Goal: Task Accomplishment & Management: Complete application form

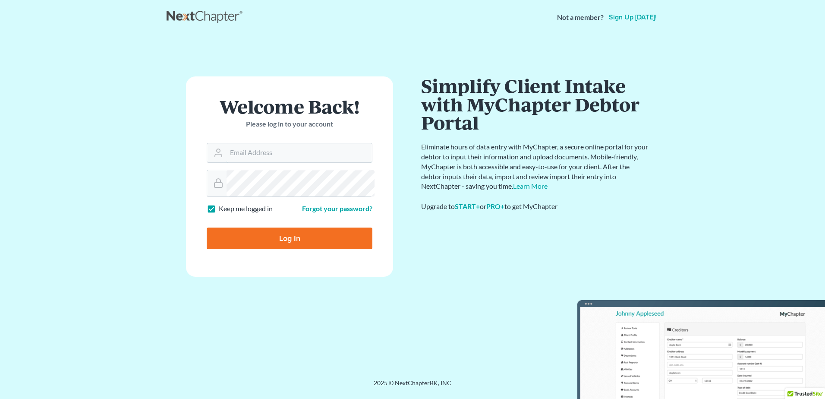
type input "[PERSON_NAME][EMAIL_ADDRESS][DOMAIN_NAME]"
click at [269, 249] on input "Log In" at bounding box center [290, 238] width 166 height 22
type input "Thinking..."
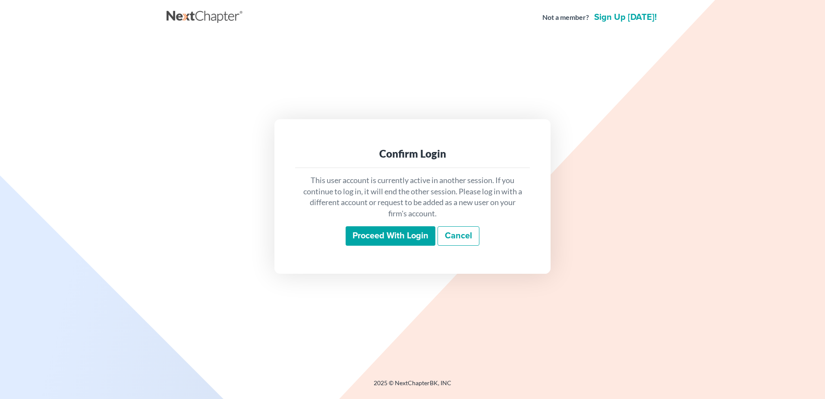
click at [399, 246] on input "Proceed with login" at bounding box center [391, 236] width 90 height 20
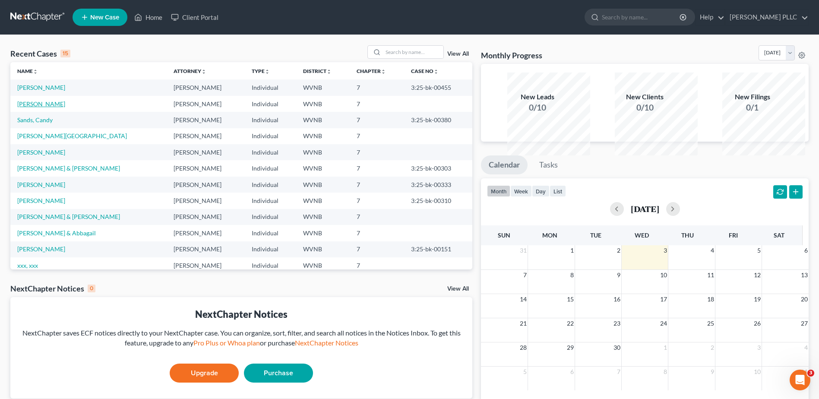
click at [60, 107] on link "[PERSON_NAME]" at bounding box center [41, 103] width 48 height 7
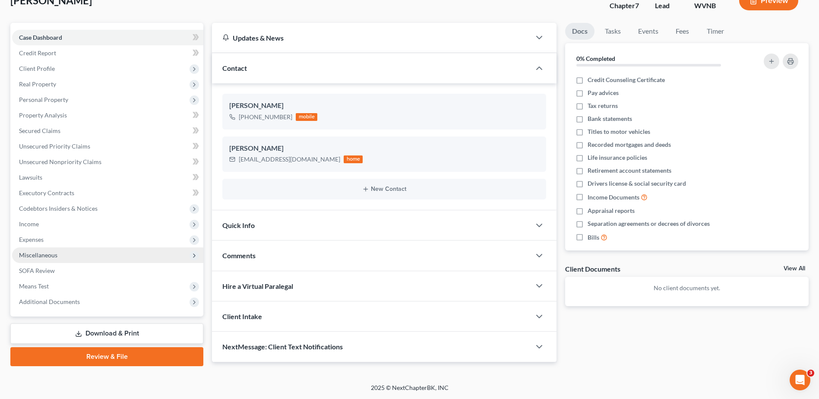
scroll to position [229, 0]
click at [119, 347] on link "Review & File" at bounding box center [106, 356] width 193 height 19
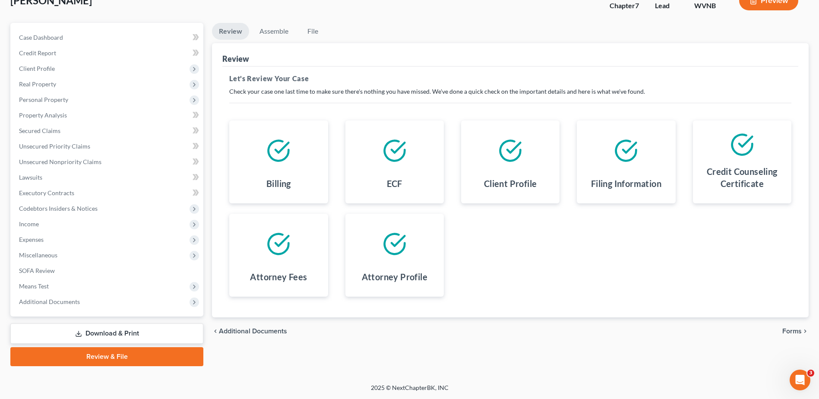
scroll to position [229, 0]
click at [782, 328] on span "Forms" at bounding box center [791, 331] width 19 height 7
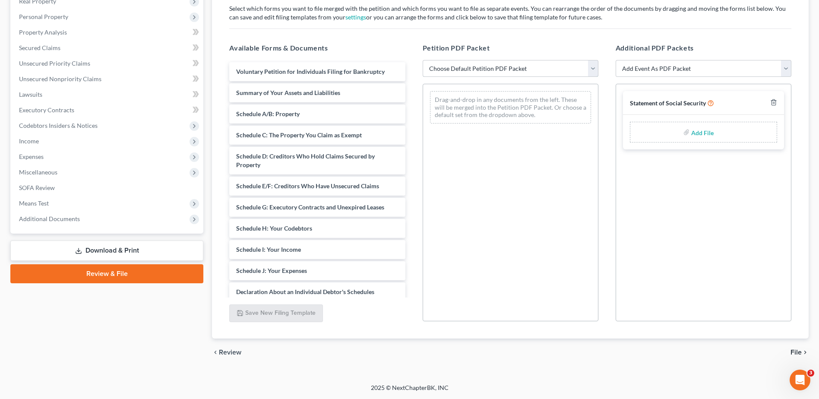
click at [566, 70] on select "Choose Default Petition PDF Packet Complete Bankruptcy Petition (all forms and …" at bounding box center [511, 68] width 176 height 17
select select "0"
click at [424, 60] on select "Choose Default Petition PDF Packet Complete Bankruptcy Petition (all forms and …" at bounding box center [511, 68] width 176 height 17
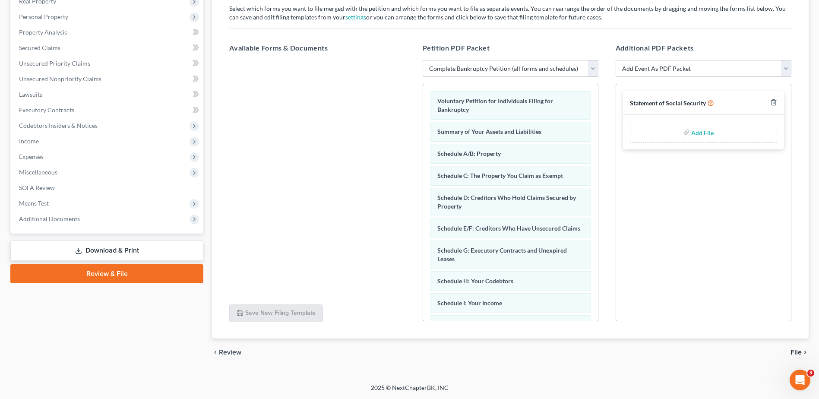
scroll to position [265, 0]
click at [790, 349] on span "File" at bounding box center [795, 352] width 11 height 7
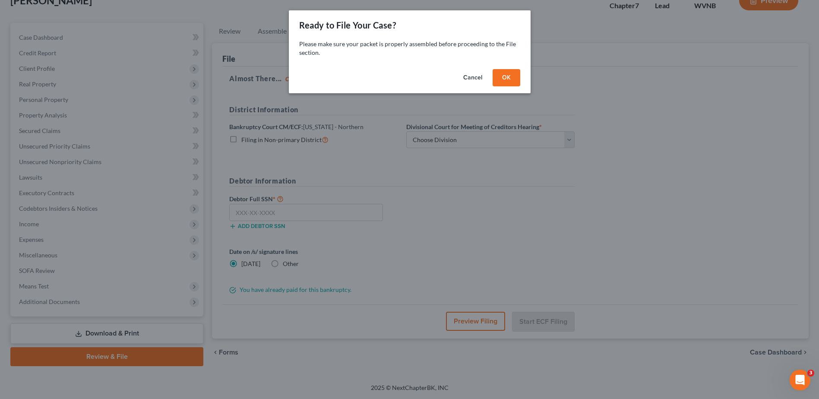
scroll to position [229, 0]
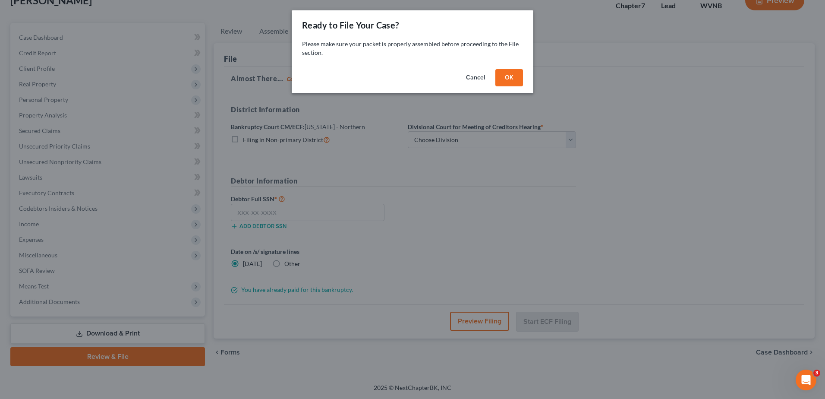
click at [523, 86] on button "OK" at bounding box center [510, 77] width 28 height 17
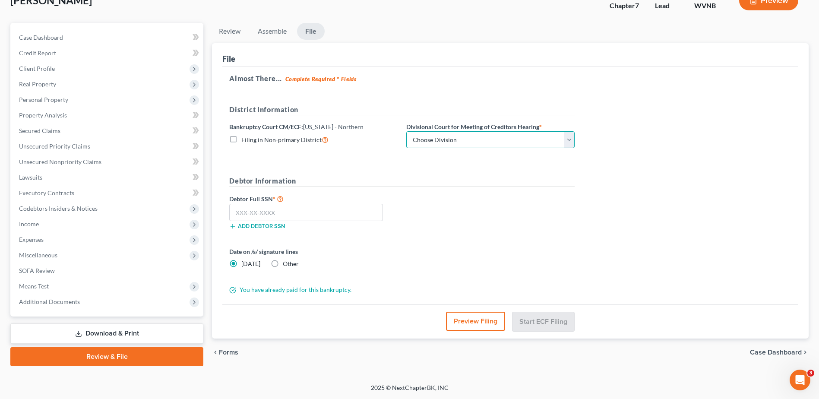
click at [537, 131] on select "Choose Division Clarksburg Elkins Martinsburg Wheeling" at bounding box center [490, 139] width 168 height 17
select select "2"
click at [479, 131] on select "Choose Division Clarksburg Elkins Martinsburg Wheeling" at bounding box center [490, 139] width 168 height 17
click at [259, 204] on input "text" at bounding box center [306, 212] width 154 height 17
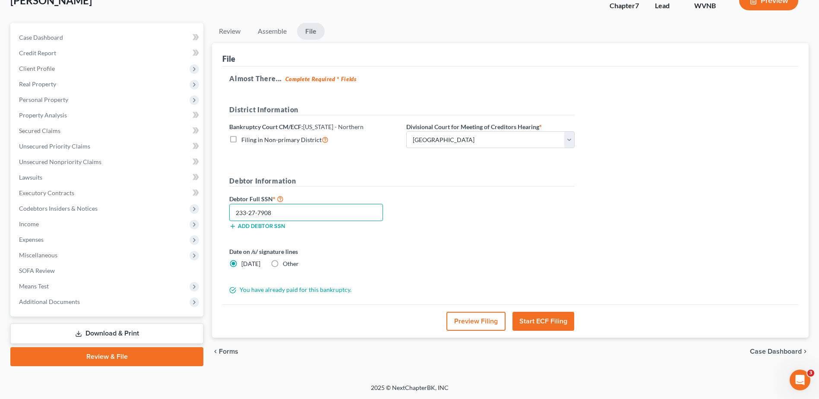
type input "233-27-7908"
click at [294, 259] on label "Other" at bounding box center [291, 263] width 16 height 9
click at [292, 259] on input "Other" at bounding box center [289, 262] width 6 height 6
radio input "true"
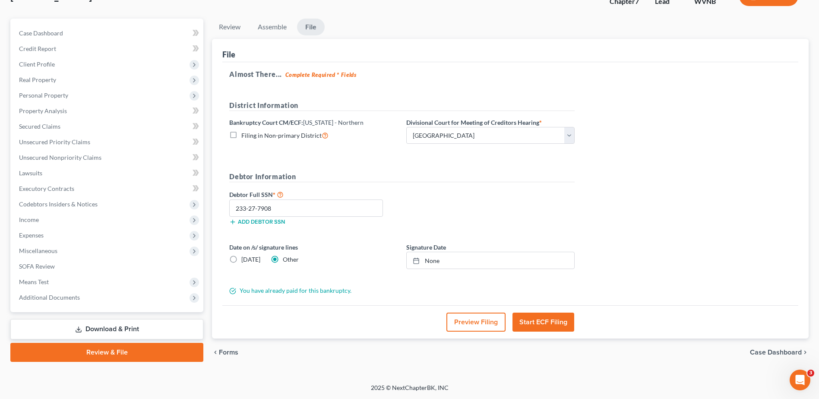
click at [245, 255] on label "Today" at bounding box center [250, 259] width 19 height 9
click at [245, 255] on input "Today" at bounding box center [248, 258] width 6 height 6
radio input "true"
radio input "false"
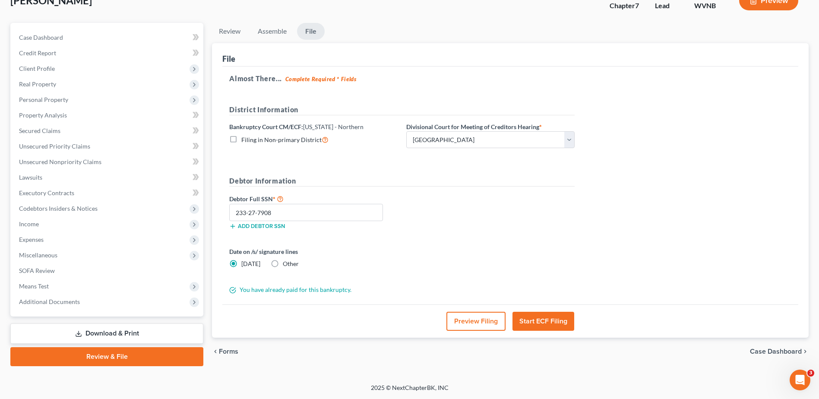
click at [555, 312] on button "Start ECF Filing" at bounding box center [543, 321] width 62 height 19
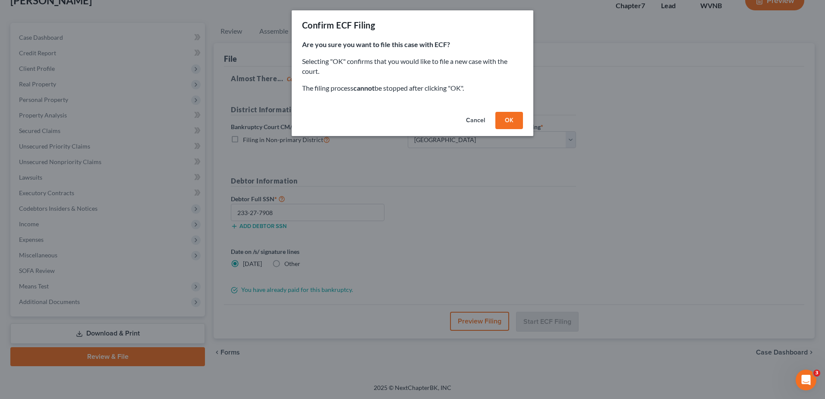
click at [523, 129] on button "OK" at bounding box center [510, 120] width 28 height 17
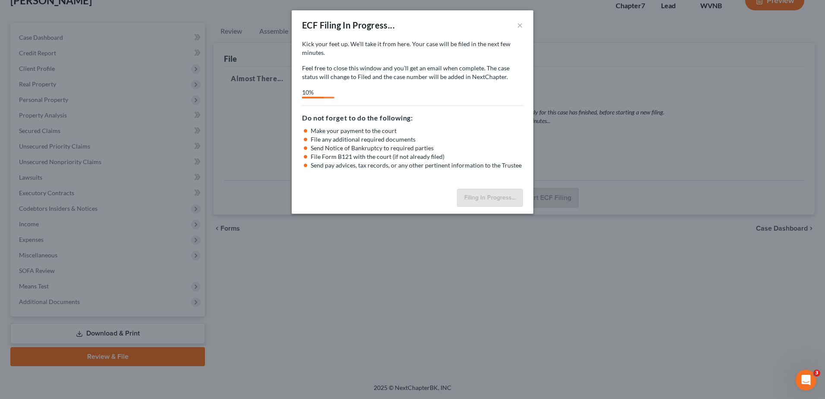
select select "2"
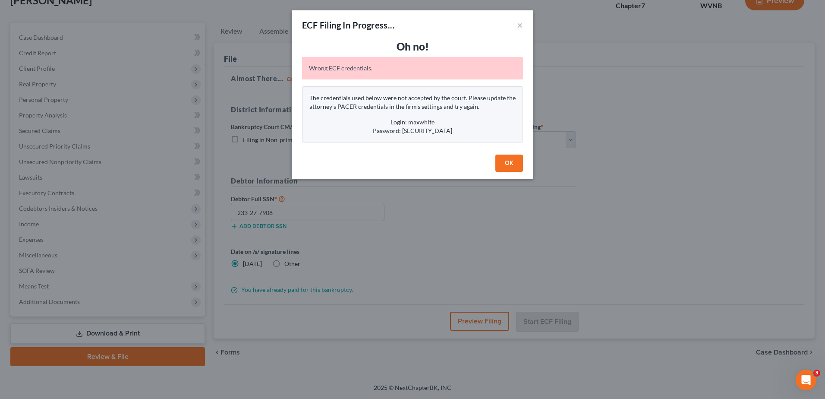
drag, startPoint x: 541, startPoint y: 223, endPoint x: 614, endPoint y: 219, distance: 73.0
click at [612, 222] on div "ECF Filing In Progress... × Oh no! Wrong ECF credentials. The credentials used …" at bounding box center [412, 199] width 825 height 399
click at [615, 217] on div "ECF Filing In Progress... × Oh no! Wrong ECF credentials. The credentials used …" at bounding box center [412, 199] width 825 height 399
click at [648, 92] on div "ECF Filing In Progress... × Oh no! Wrong ECF credentials. The credentials used …" at bounding box center [412, 199] width 825 height 399
click at [523, 172] on button "OK" at bounding box center [510, 163] width 28 height 17
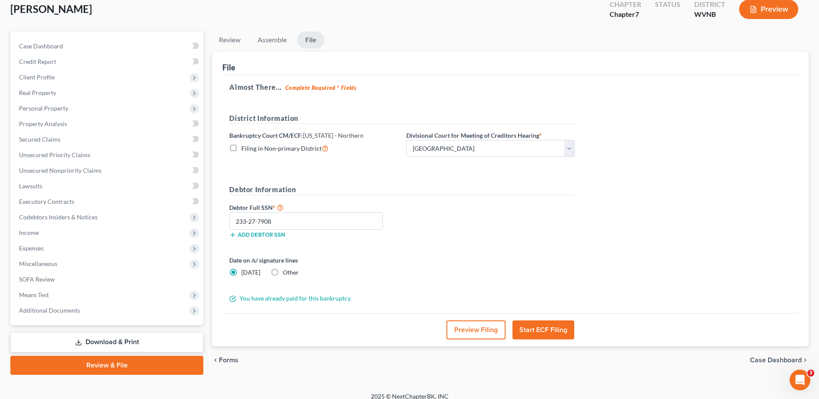
scroll to position [0, 0]
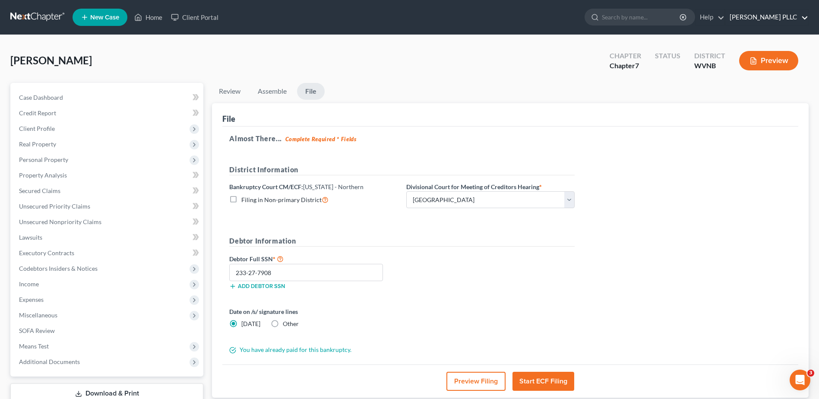
click at [761, 22] on link "Max H. White PLLC" at bounding box center [766, 17] width 83 height 16
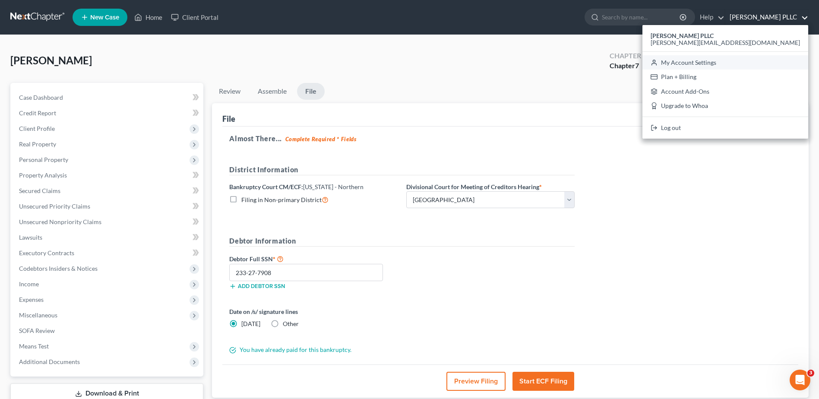
click at [736, 70] on link "My Account Settings" at bounding box center [725, 62] width 166 height 15
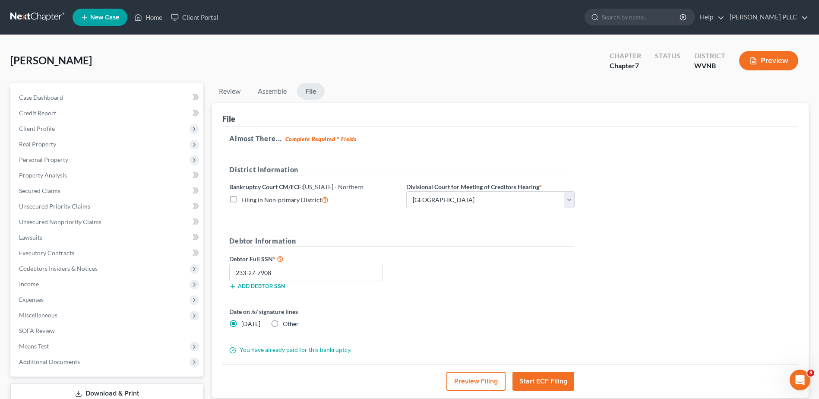
select select "24"
select select "51"
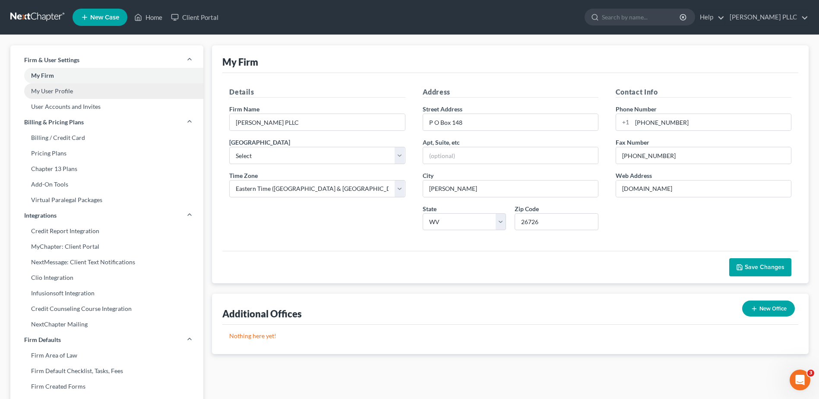
click at [85, 99] on link "My User Profile" at bounding box center [106, 91] width 193 height 16
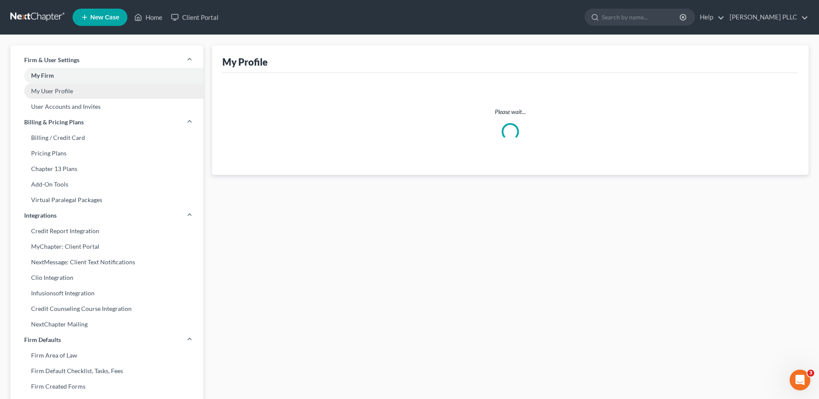
select select "51"
select select "88"
select select "paralegal"
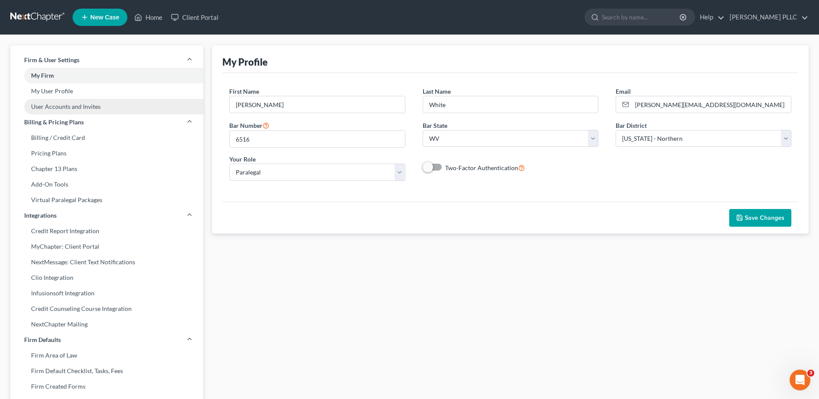
click at [68, 114] on link "User Accounts and Invites" at bounding box center [106, 107] width 193 height 16
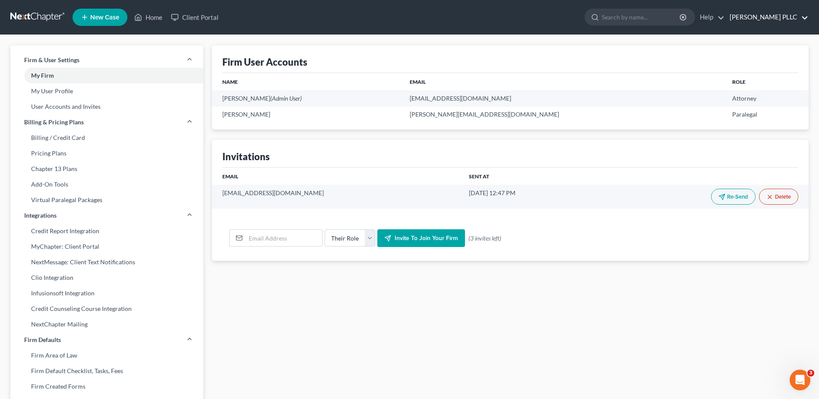
click at [752, 21] on link "Max H. White PLLC" at bounding box center [766, 17] width 83 height 16
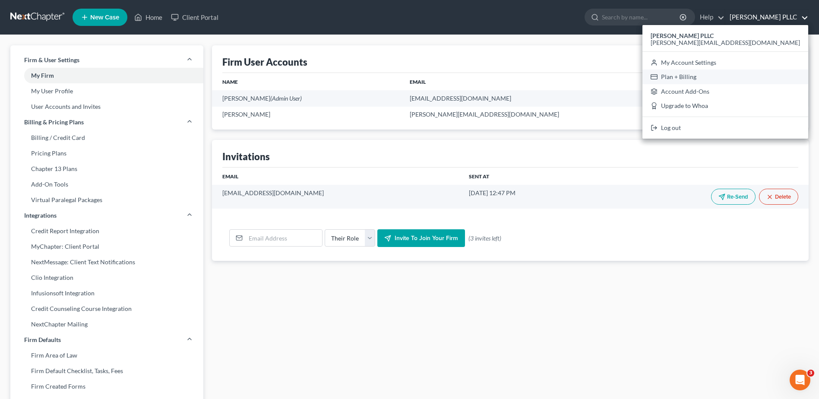
click at [710, 84] on link "Plan + Billing" at bounding box center [725, 77] width 166 height 15
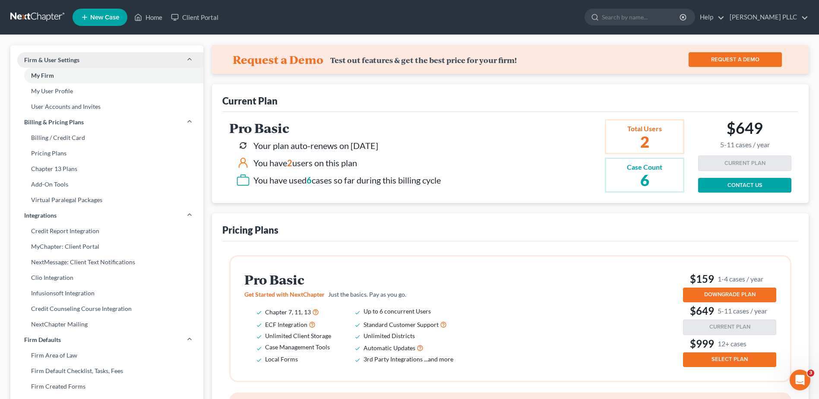
click at [79, 64] on span "Firm & User Settings" at bounding box center [51, 60] width 55 height 9
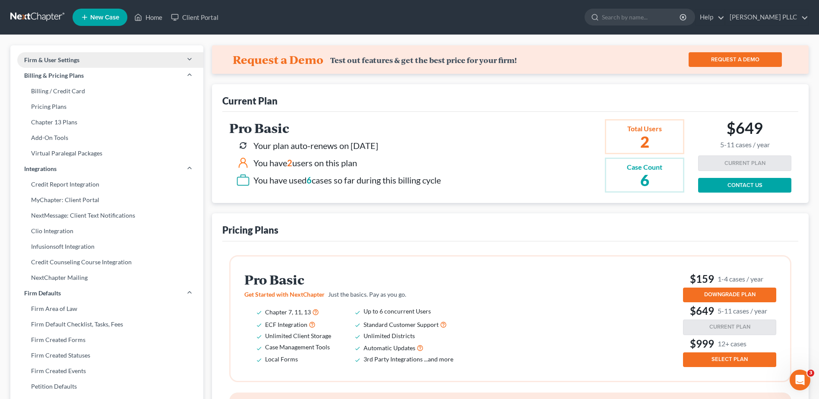
click at [79, 64] on span "Firm & User Settings" at bounding box center [51, 60] width 55 height 9
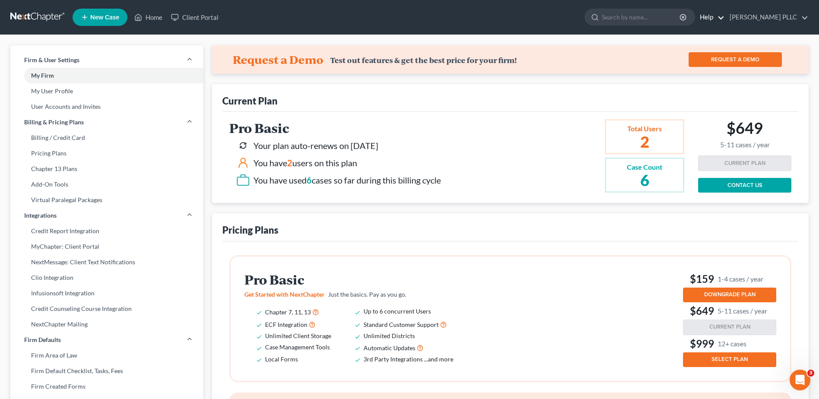
click at [708, 22] on link "Help" at bounding box center [709, 17] width 29 height 16
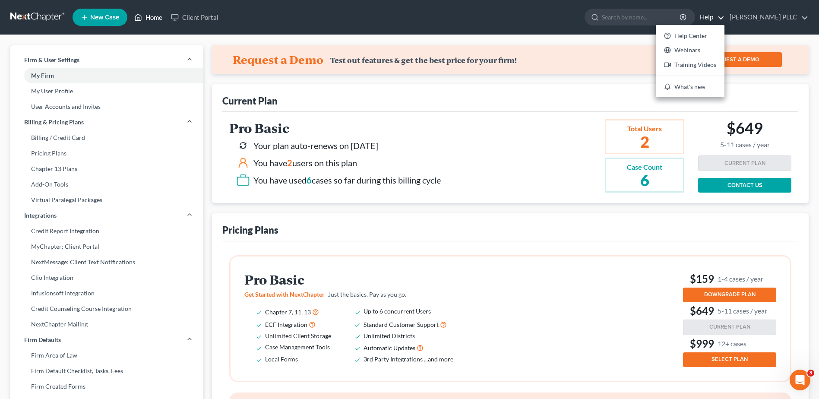
click at [142, 22] on icon at bounding box center [138, 17] width 8 height 10
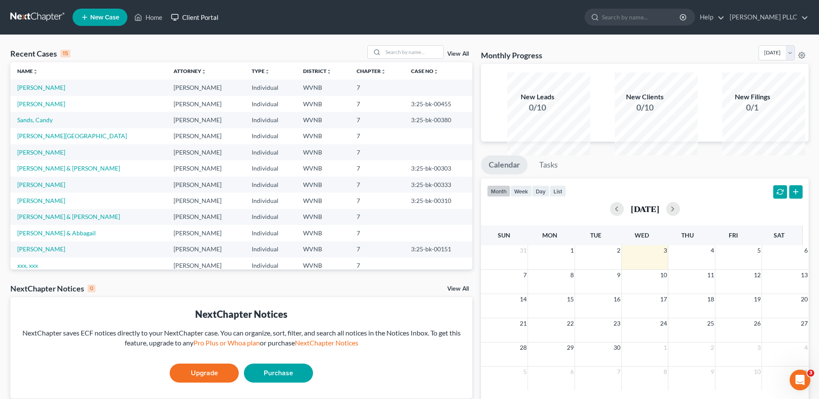
click at [223, 23] on link "Client Portal" at bounding box center [195, 17] width 56 height 16
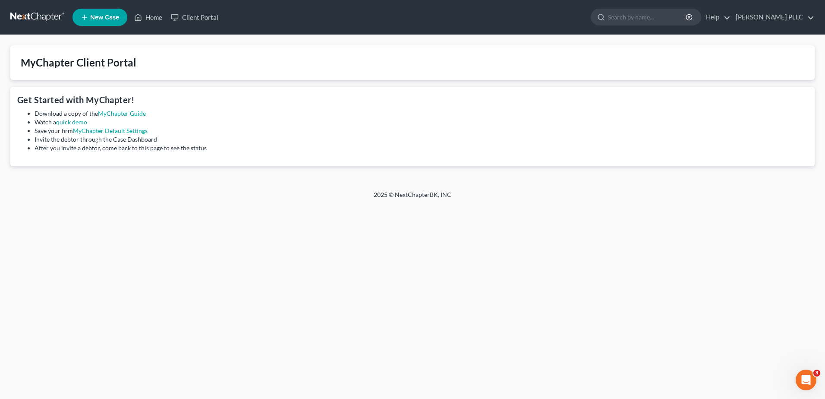
click at [48, 23] on link at bounding box center [37, 17] width 55 height 16
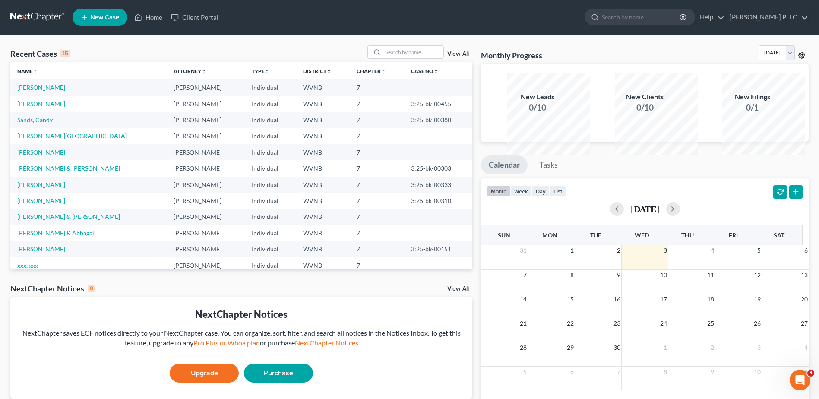
click at [798, 59] on icon at bounding box center [801, 55] width 7 height 7
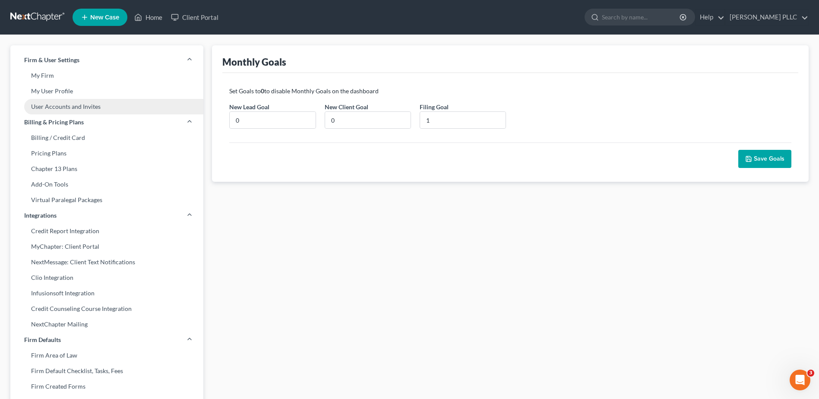
click at [89, 114] on link "User Accounts and Invites" at bounding box center [106, 107] width 193 height 16
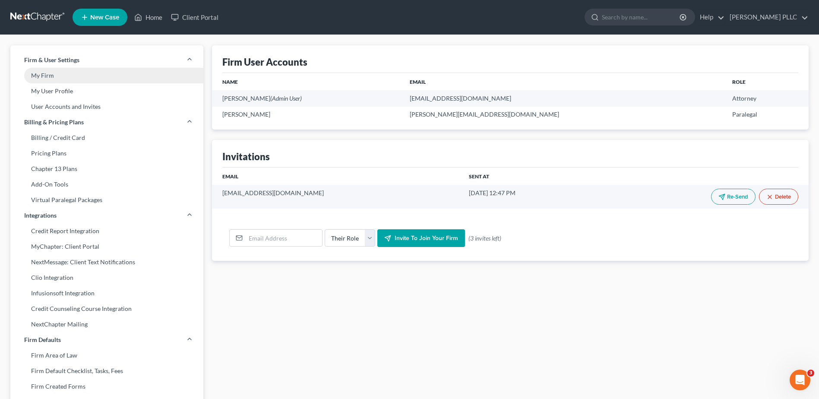
click at [69, 83] on link "My Firm" at bounding box center [106, 76] width 193 height 16
select select "24"
select select "51"
